Goal: Complete application form

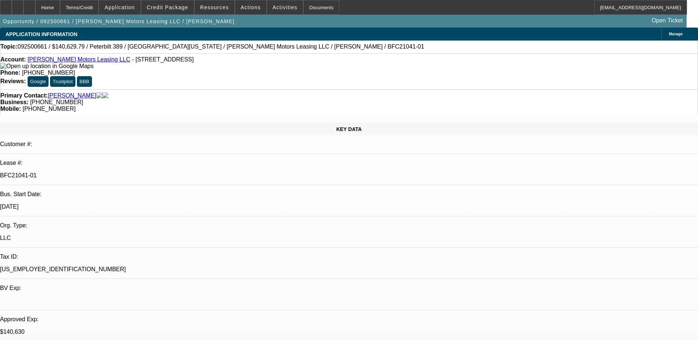
select select "0"
select select "2"
select select "0"
select select "6"
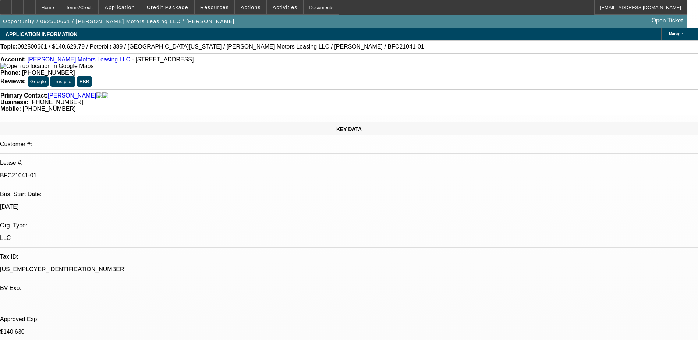
select select "0"
select select "6"
select select "0"
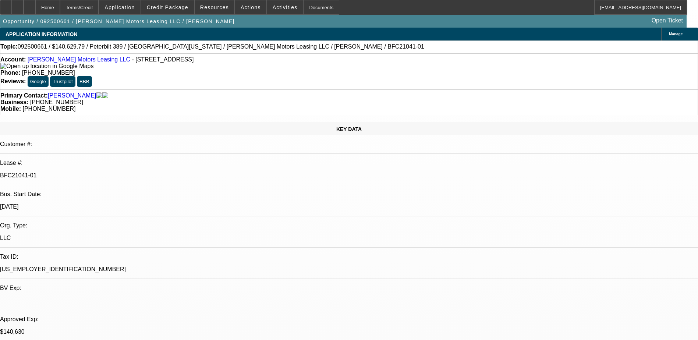
select select "0"
select select "2"
select select "0"
select select "6"
select select "0"
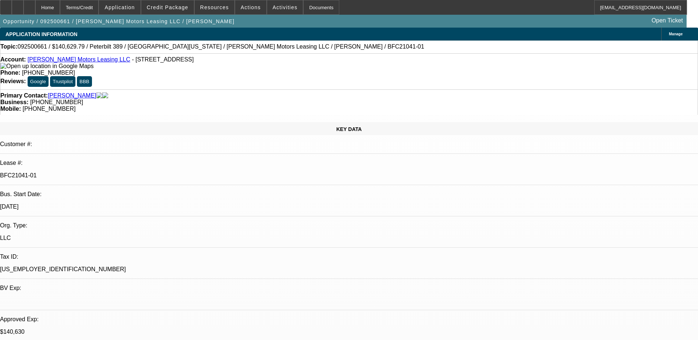
select select "0"
select select "6"
select select "0"
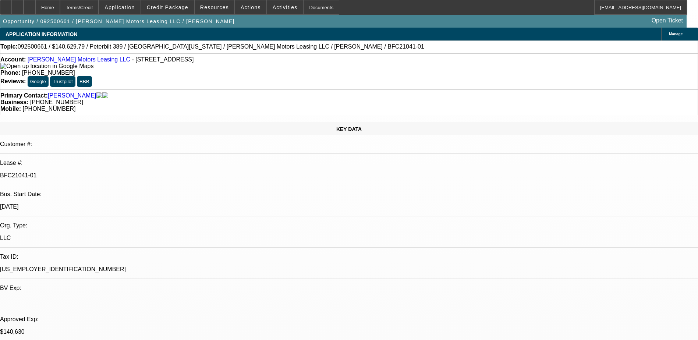
select select "0"
select select "2"
select select "0"
select select "6"
select select "0"
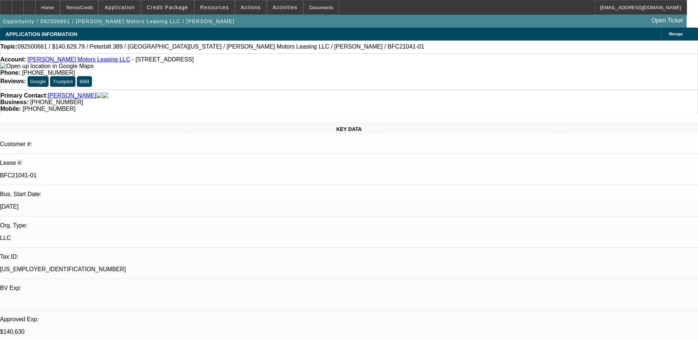
select select "0"
select select "6"
select select "0"
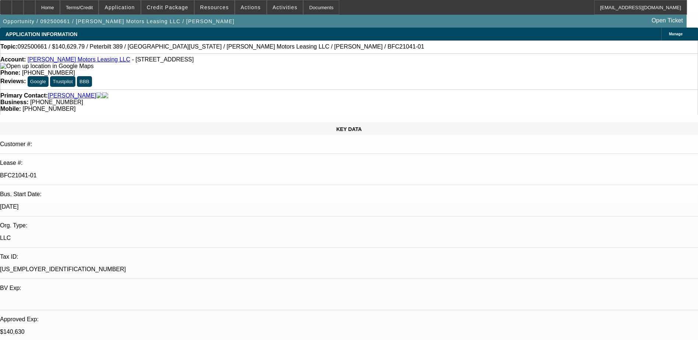
select select "2"
select select "0"
select select "6"
select select "0"
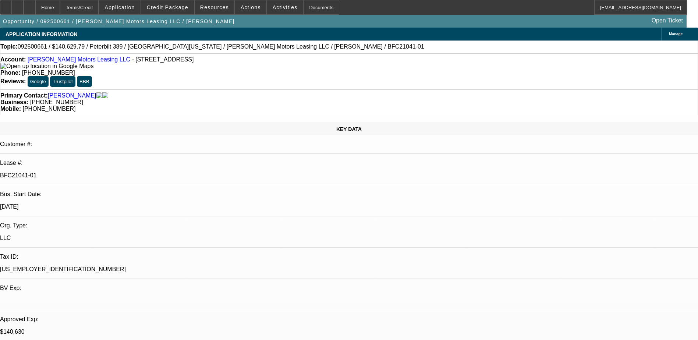
select select "0"
select select "6"
